Goal: Information Seeking & Learning: Learn about a topic

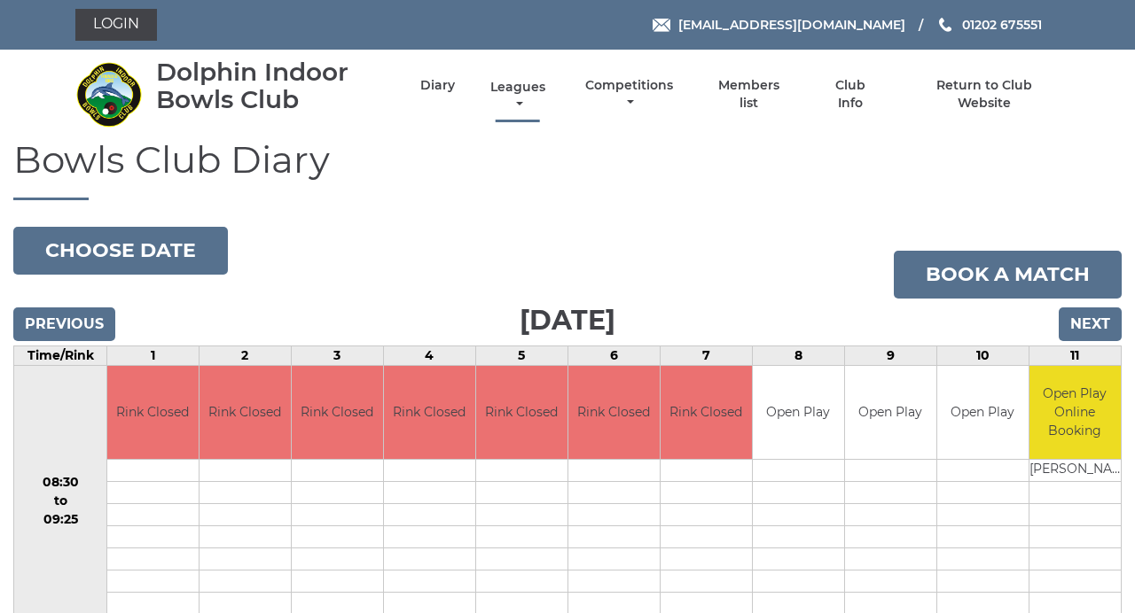
click at [523, 83] on link "Leagues" at bounding box center [518, 96] width 64 height 35
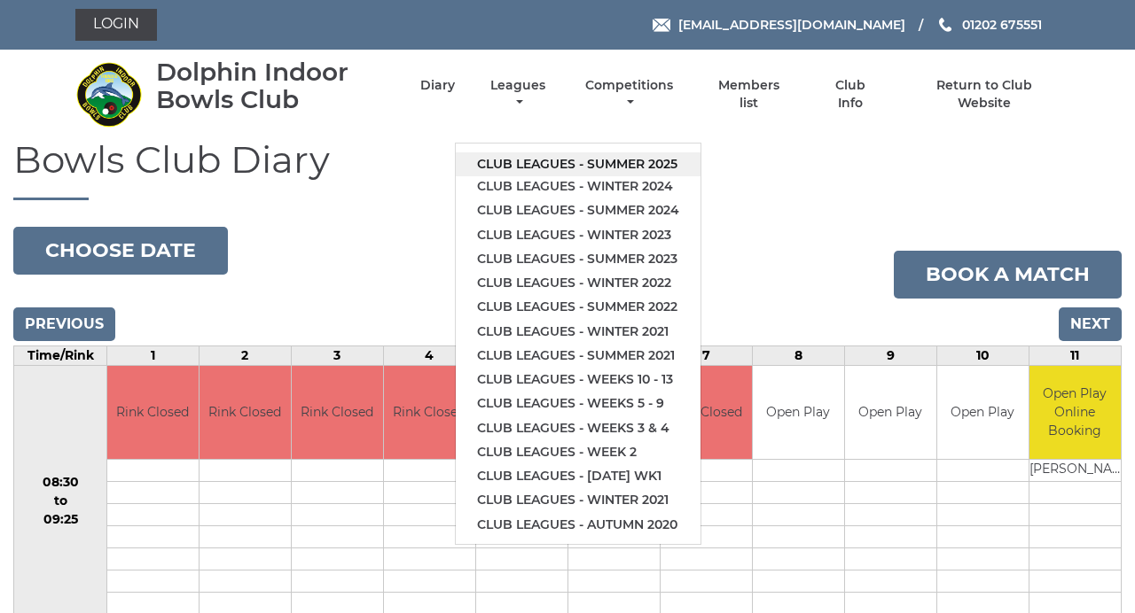
click at [619, 160] on link "Club leagues - Summer 2025" at bounding box center [578, 164] width 245 height 24
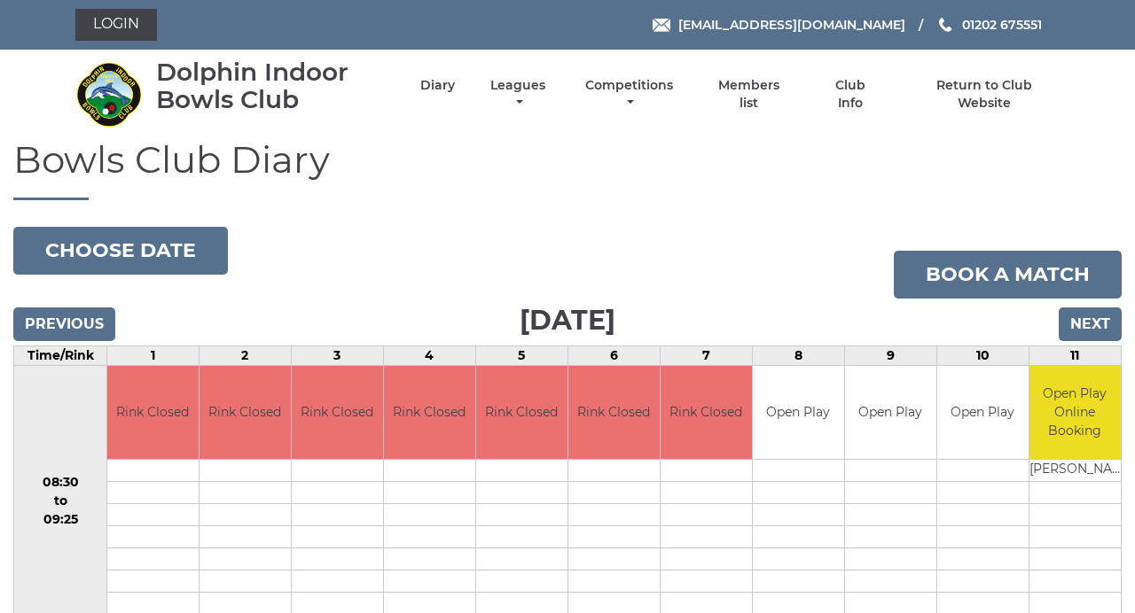
click at [619, 160] on h1 "Bowls Club Diary" at bounding box center [567, 169] width 1108 height 61
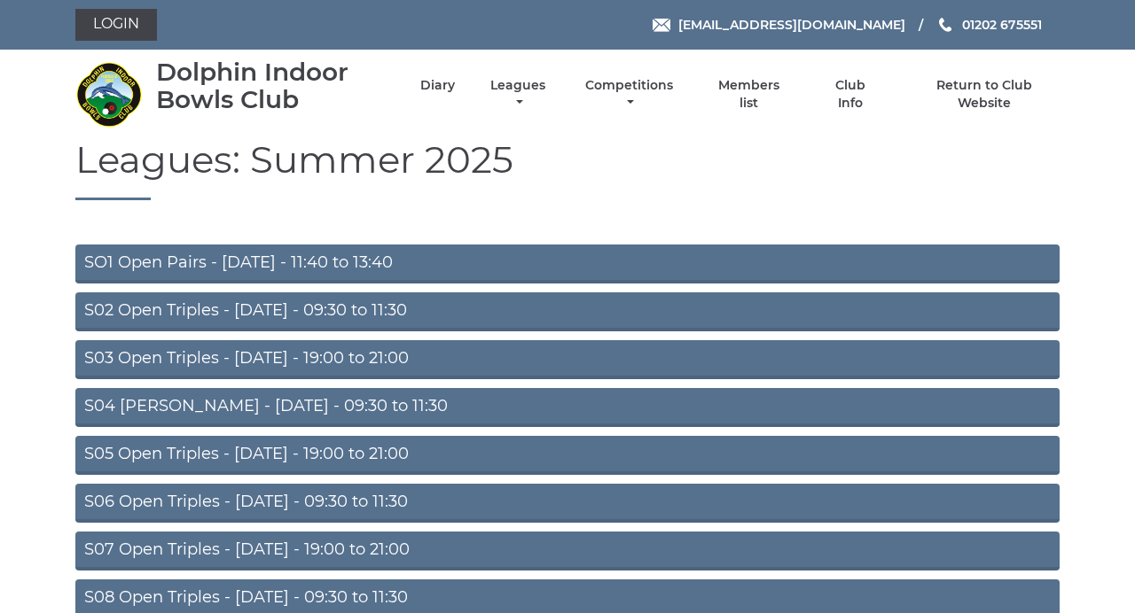
click at [404, 355] on link "S03 Open Triples - [DATE] - 19:00 to 21:00" at bounding box center [567, 359] width 984 height 39
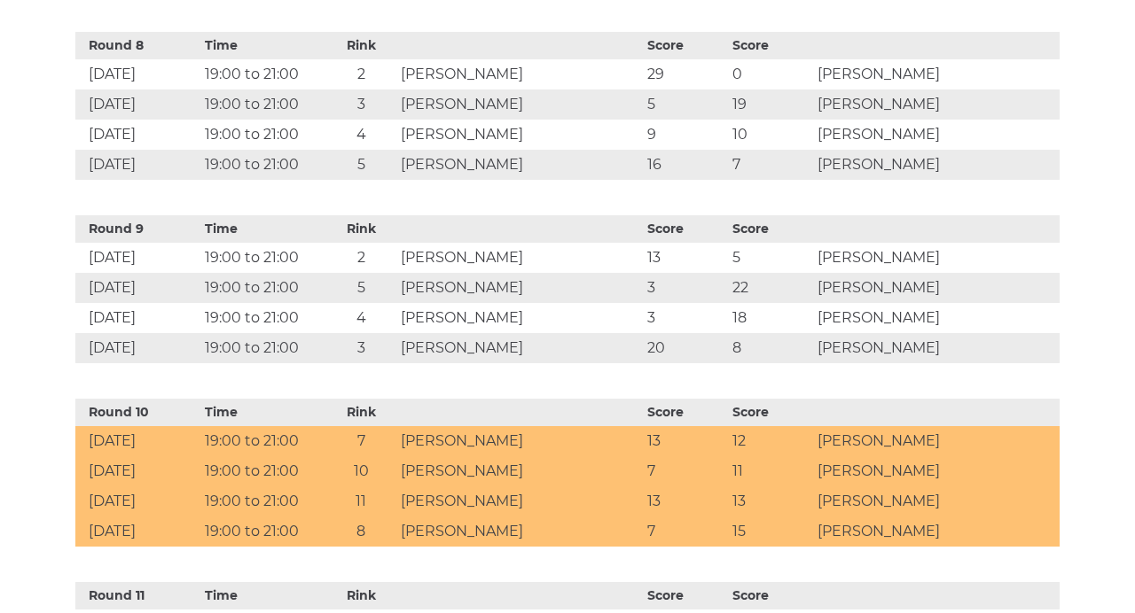
scroll to position [2037, 0]
